Goal: Information Seeking & Learning: Learn about a topic

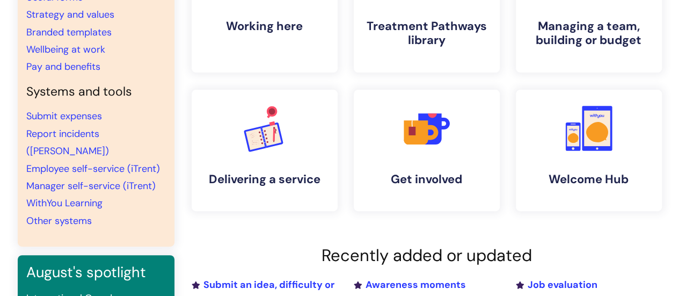
scroll to position [140, 0]
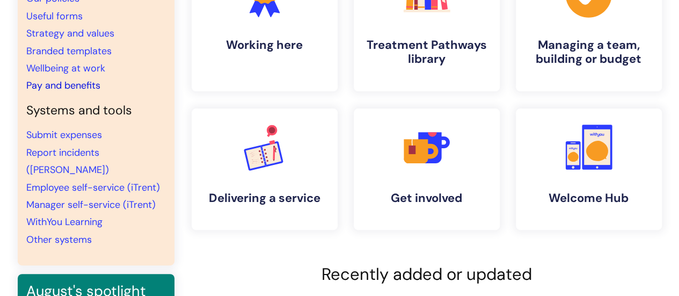
click at [40, 84] on link "Pay and benefits" at bounding box center [63, 85] width 74 height 13
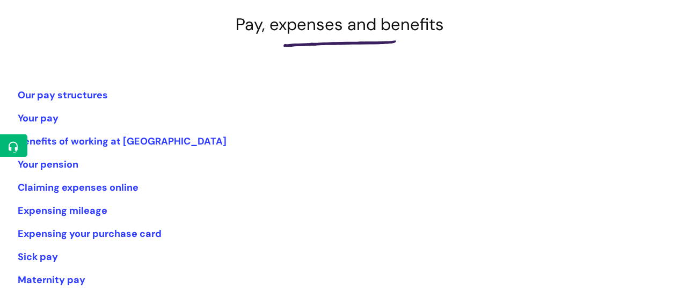
scroll to position [155, 0]
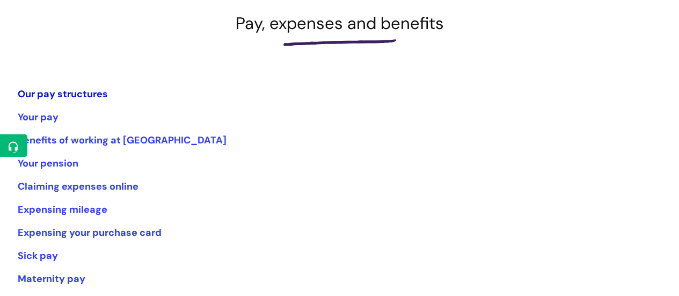
click at [87, 95] on link "Our pay structures" at bounding box center [63, 94] width 90 height 13
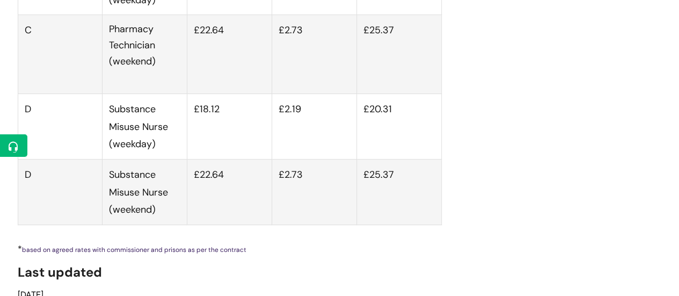
scroll to position [4230, 0]
